Goal: Find specific page/section: Find specific page/section

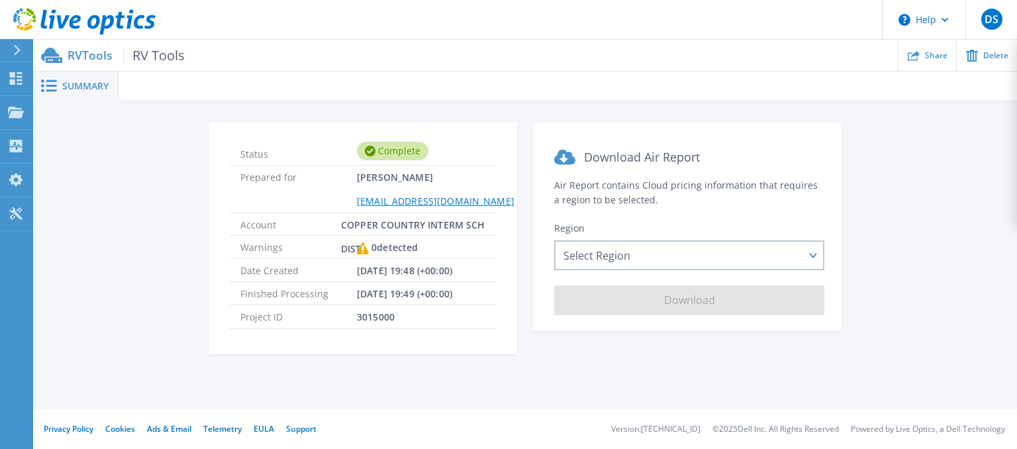
click at [83, 91] on span "Summary" at bounding box center [85, 85] width 46 height 9
click at [81, 60] on p "RVTools RV Tools" at bounding box center [126, 55] width 117 height 15
click at [158, 49] on span "RV Tools" at bounding box center [154, 55] width 62 height 15
click at [72, 81] on span "Summary" at bounding box center [85, 85] width 46 height 9
click at [979, 8] on button "DS" at bounding box center [992, 19] width 52 height 39
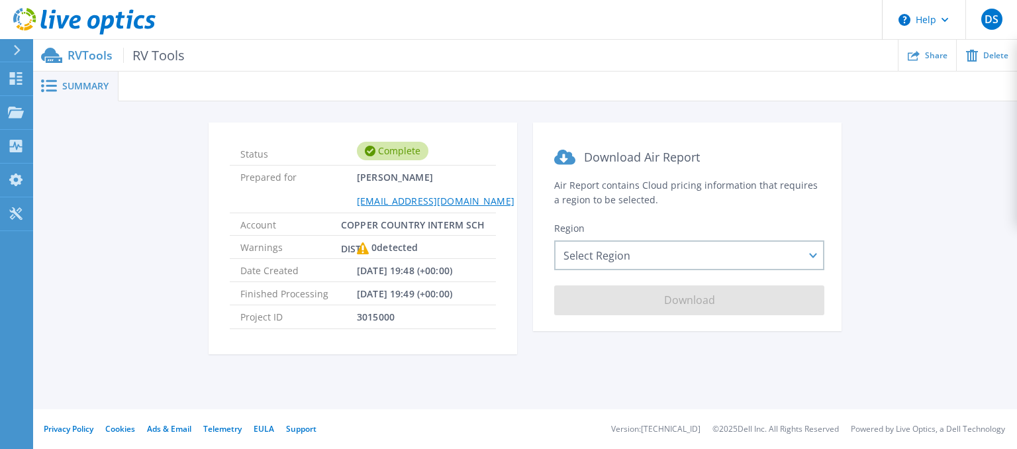
click at [676, 70] on ul "Share Delete" at bounding box center [601, 55] width 832 height 31
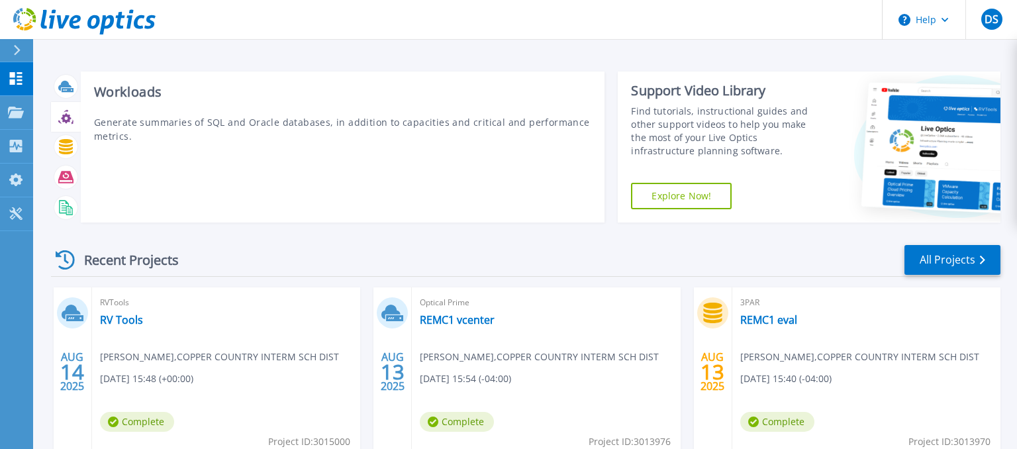
click at [68, 116] on icon at bounding box center [66, 118] width 10 height 10
